Goal: Task Accomplishment & Management: Manage account settings

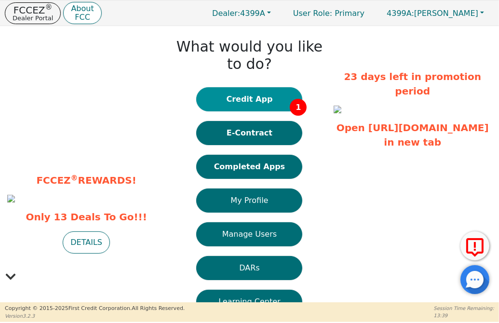
click at [253, 101] on button "Credit App 1" at bounding box center [249, 99] width 106 height 24
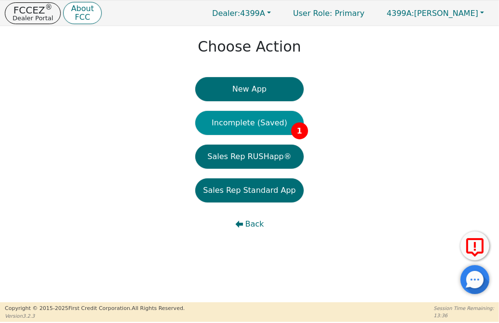
click at [255, 125] on button "Incomplete (Saved) 1" at bounding box center [249, 123] width 108 height 24
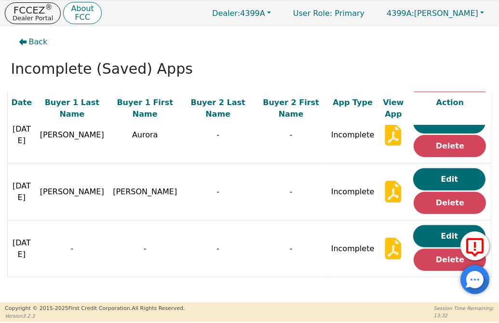
scroll to position [362, 0]
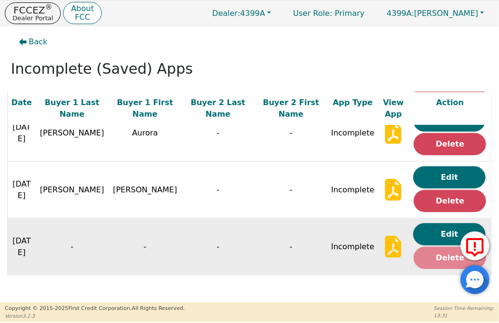
click at [432, 253] on button "Delete" at bounding box center [450, 258] width 72 height 22
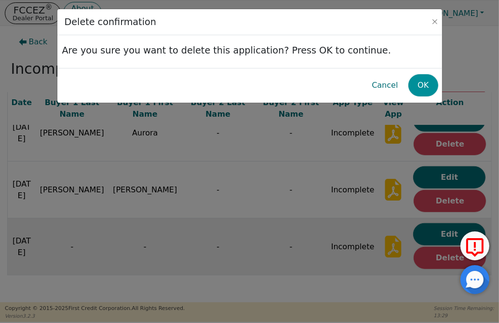
click at [418, 89] on button "OK" at bounding box center [423, 85] width 30 height 22
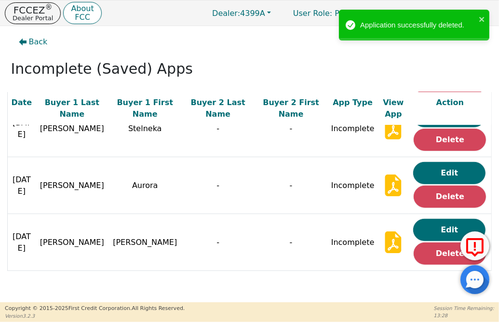
scroll to position [306, 0]
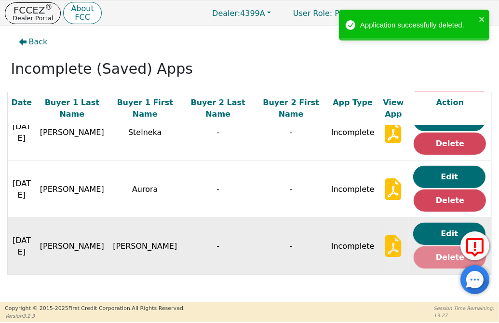
click at [421, 253] on button "Delete" at bounding box center [450, 257] width 72 height 22
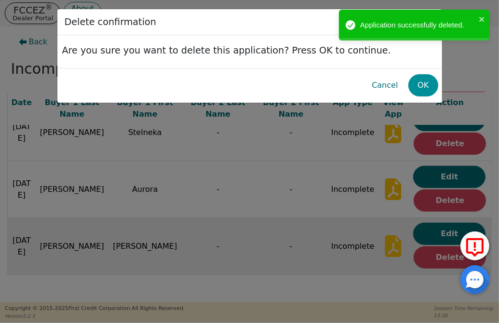
click at [424, 91] on button "OK" at bounding box center [423, 85] width 30 height 22
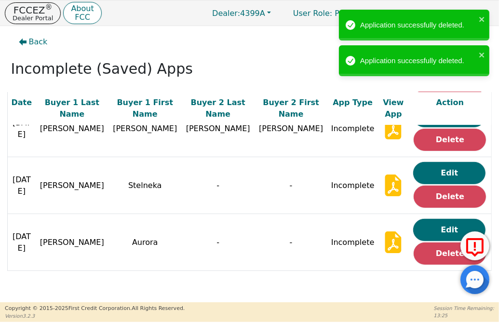
scroll to position [249, 0]
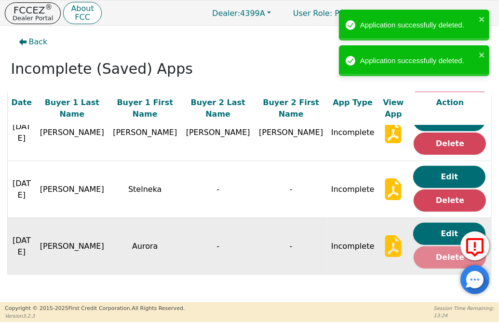
click at [441, 254] on button "Delete" at bounding box center [450, 257] width 72 height 22
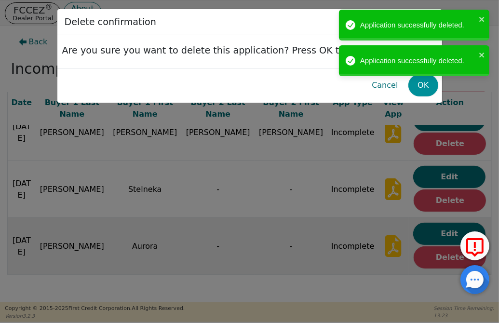
click at [422, 86] on button "OK" at bounding box center [423, 85] width 30 height 22
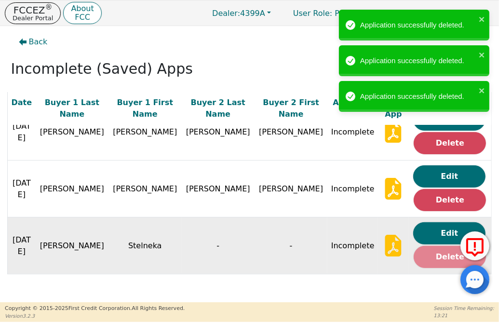
click at [417, 252] on button "Delete" at bounding box center [450, 257] width 72 height 22
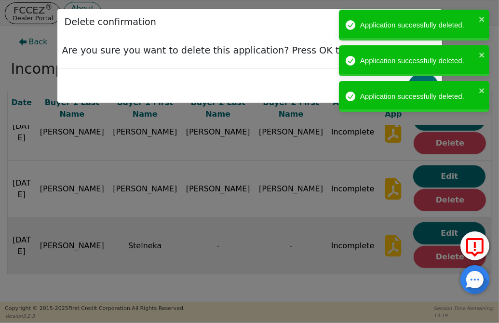
click at [424, 79] on div "Application successfully deleted. Application successfully deleted. Application…" at bounding box center [414, 63] width 154 height 111
click at [480, 90] on icon "close" at bounding box center [482, 91] width 7 height 8
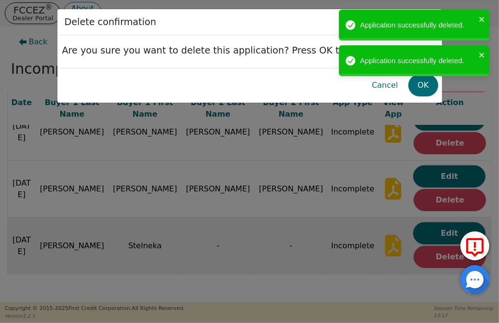
click at [423, 85] on div "Application successfully deleted. Application successfully deleted. Application…" at bounding box center [414, 63] width 154 height 111
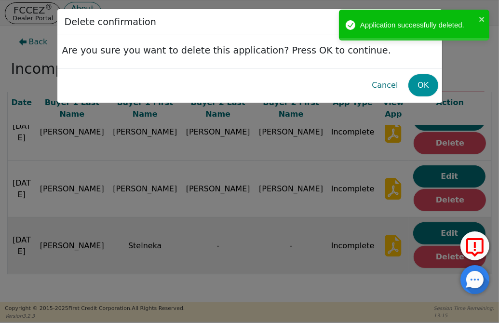
click at [423, 85] on button "OK" at bounding box center [423, 85] width 30 height 22
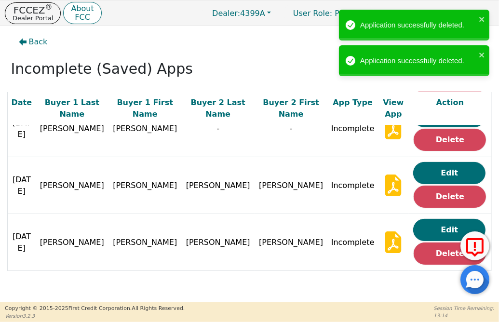
scroll to position [137, 0]
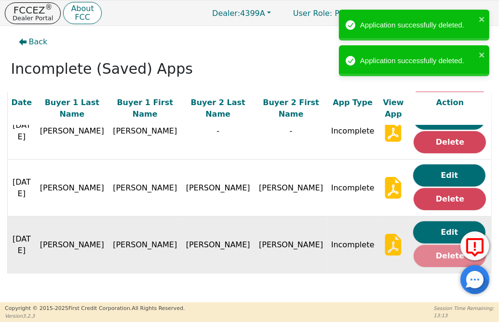
click at [446, 248] on button "Delete" at bounding box center [450, 256] width 72 height 22
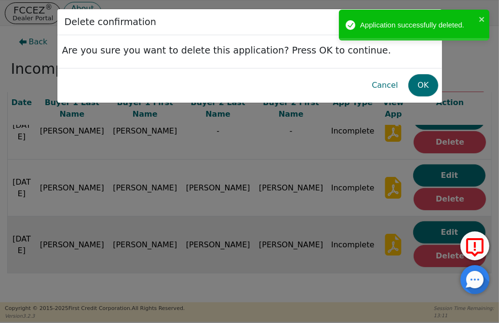
click at [427, 77] on body "FCCEZ ® Dealer Portal About FCC Dealer: 4399A User Role : Primary 4399A: [PERSO…" at bounding box center [249, 161] width 499 height 322
click at [421, 82] on button "OK" at bounding box center [423, 85] width 30 height 22
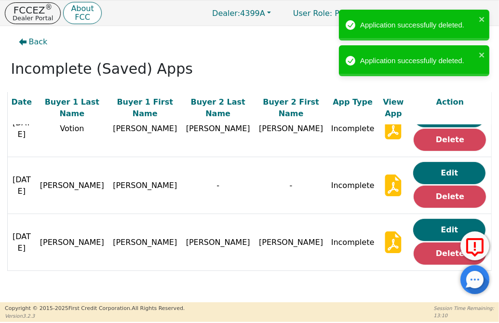
scroll to position [81, 0]
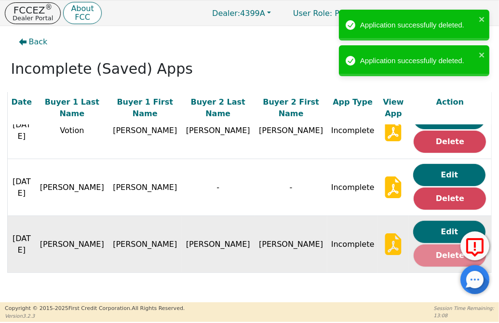
click at [444, 253] on button "Delete" at bounding box center [450, 255] width 72 height 22
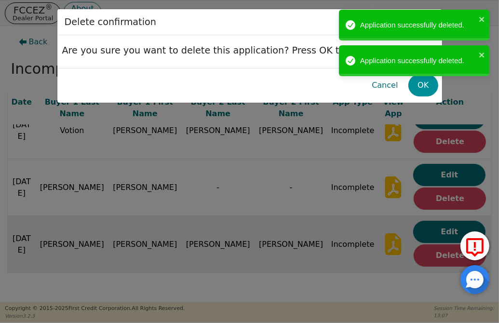
click at [426, 89] on button "OK" at bounding box center [423, 85] width 30 height 22
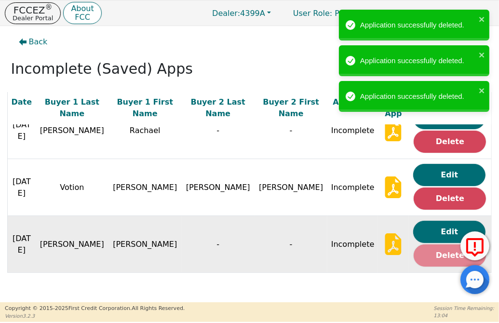
click at [418, 255] on button "Delete" at bounding box center [450, 255] width 72 height 22
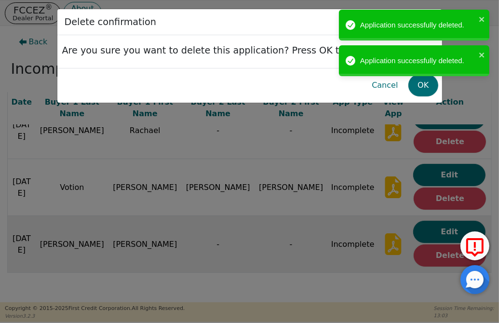
click at [423, 82] on div "Application successfully deleted. Application successfully deleted. Application…" at bounding box center [414, 45] width 154 height 75
click at [424, 82] on div "Application successfully deleted. Application successfully deleted." at bounding box center [414, 45] width 154 height 75
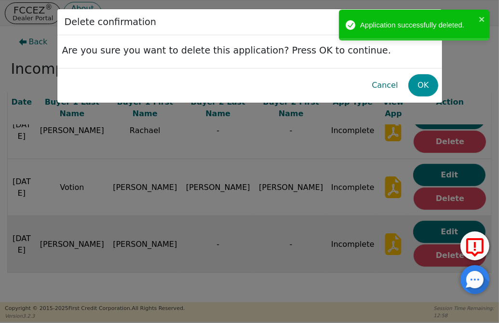
click at [422, 86] on button "OK" at bounding box center [423, 85] width 30 height 22
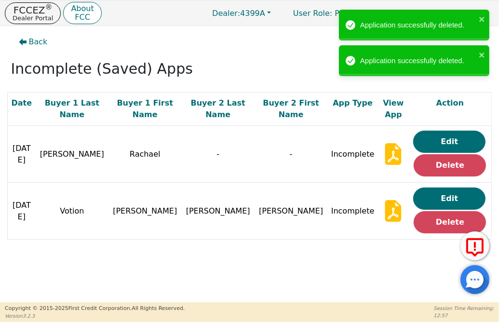
scroll to position [0, 0]
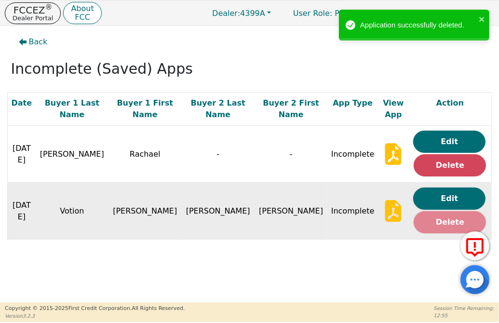
click at [442, 223] on button "Delete" at bounding box center [450, 222] width 72 height 22
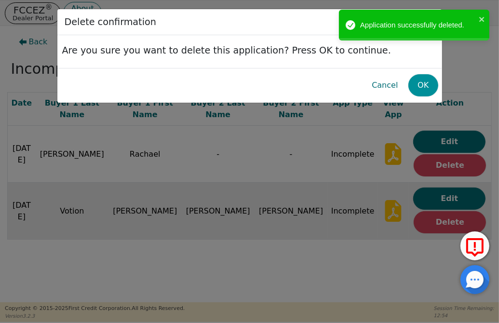
drag, startPoint x: 429, startPoint y: 72, endPoint x: 428, endPoint y: 81, distance: 8.7
click at [429, 73] on div "Cancel OK" at bounding box center [249, 85] width 377 height 27
click at [428, 82] on button "OK" at bounding box center [423, 85] width 30 height 22
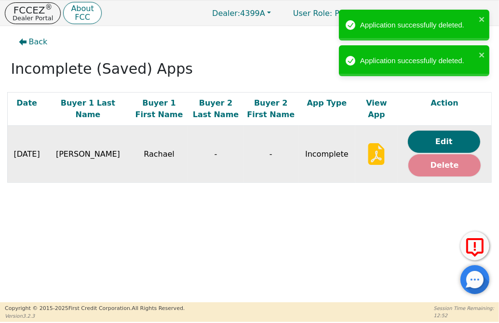
click at [444, 168] on button "Delete" at bounding box center [444, 165] width 72 height 22
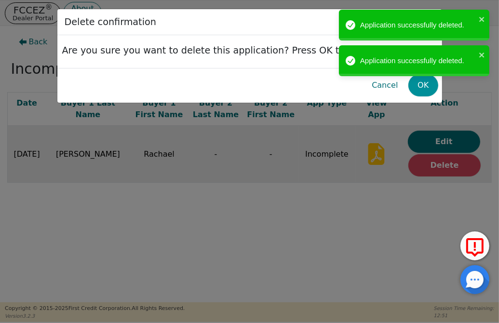
click at [417, 86] on button "OK" at bounding box center [423, 85] width 30 height 22
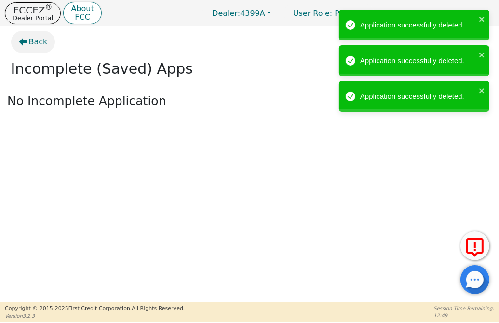
click at [30, 45] on span "Back" at bounding box center [38, 42] width 19 height 12
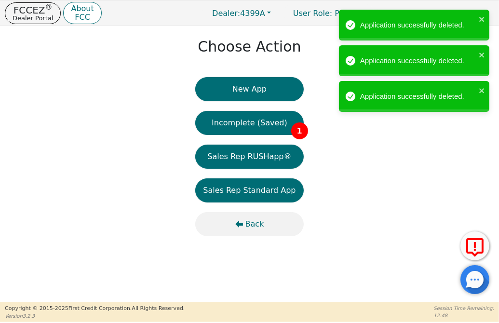
click at [248, 221] on span "Back" at bounding box center [254, 224] width 19 height 12
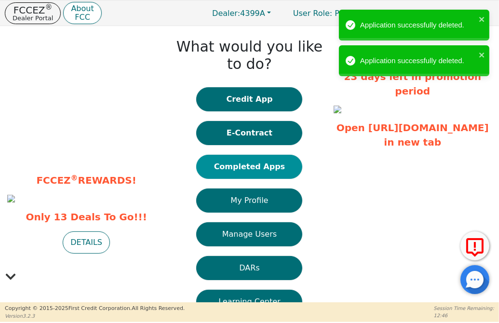
click at [258, 163] on button "Completed Apps" at bounding box center [249, 167] width 106 height 24
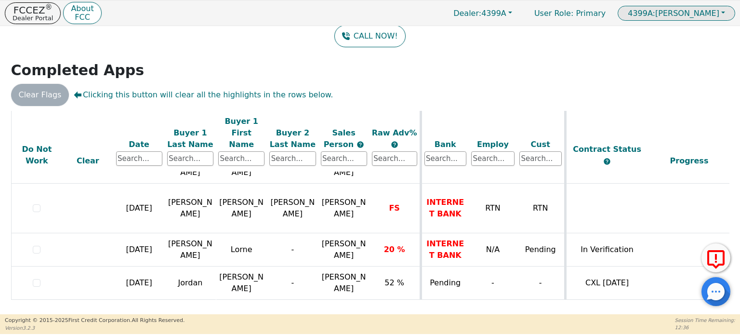
scroll to position [72, 0]
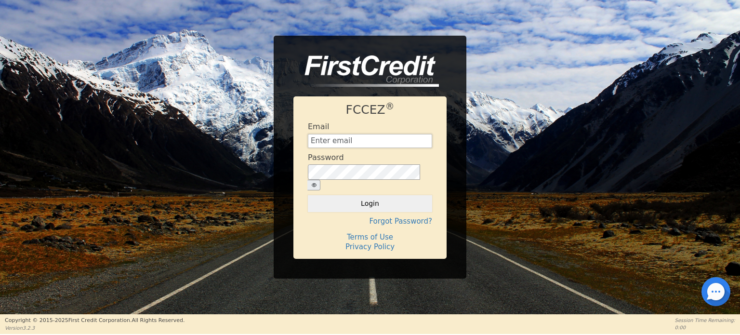
click at [365, 148] on input "text" at bounding box center [370, 141] width 124 height 14
click at [365, 144] on input "text" at bounding box center [370, 141] width 124 height 14
type input "Management@EnvyLuxeVacations.com"
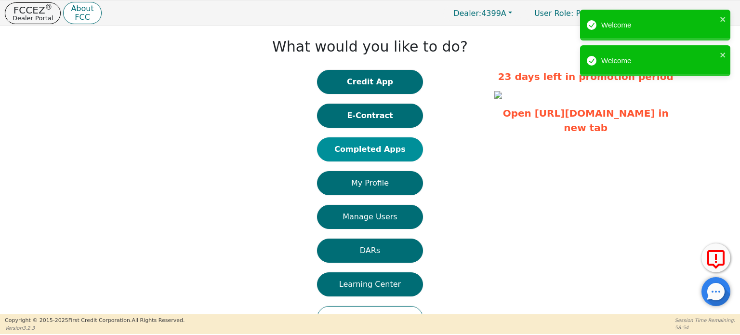
click at [353, 154] on button "Completed Apps" at bounding box center [370, 149] width 106 height 24
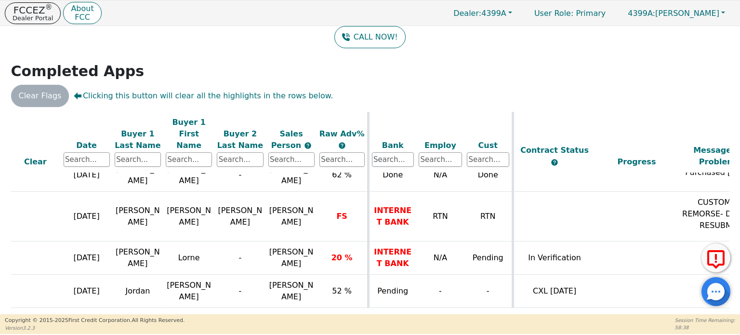
scroll to position [800, 0]
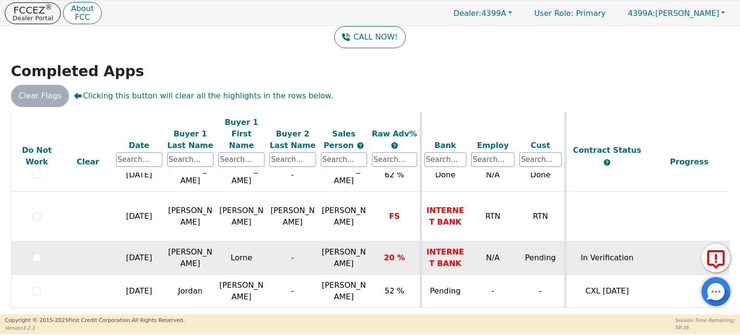
click at [189, 242] on td "[PERSON_NAME]" at bounding box center [190, 258] width 51 height 33
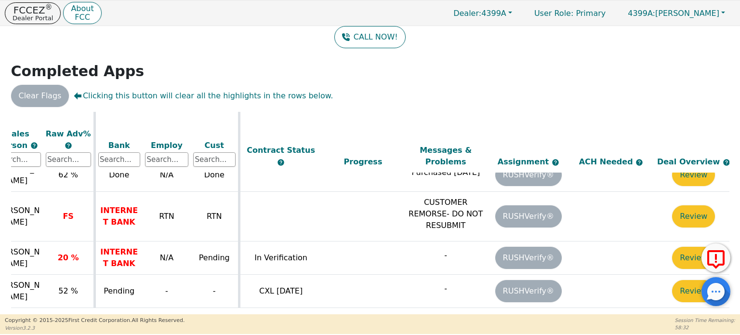
scroll to position [800, 337]
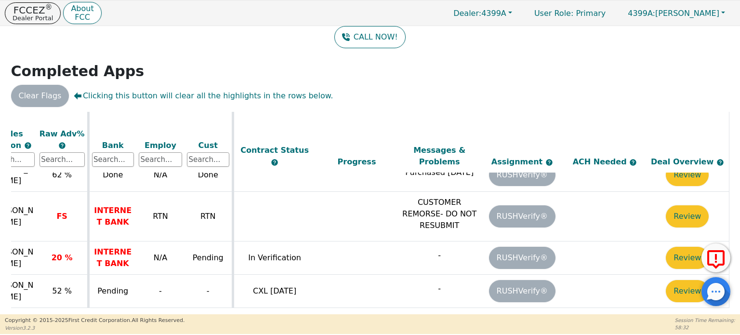
click at [670, 247] on button "Review" at bounding box center [687, 258] width 43 height 22
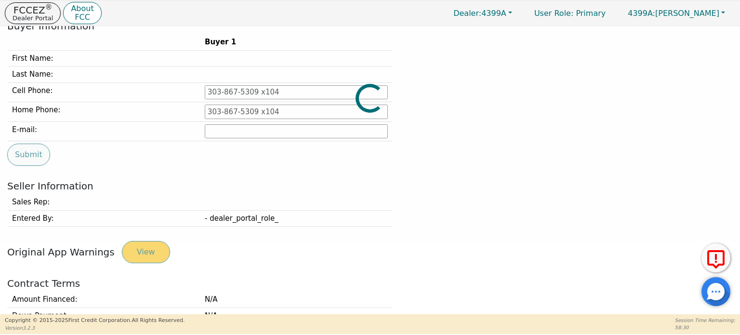
type input "512-713-8091"
type input "lorne.goodman@outlook.com"
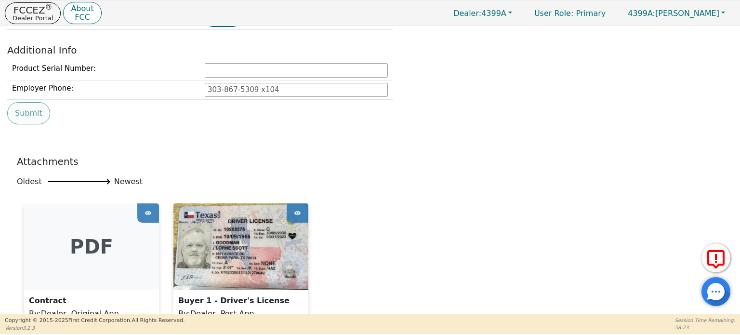
scroll to position [627, 0]
